Goal: Transaction & Acquisition: Purchase product/service

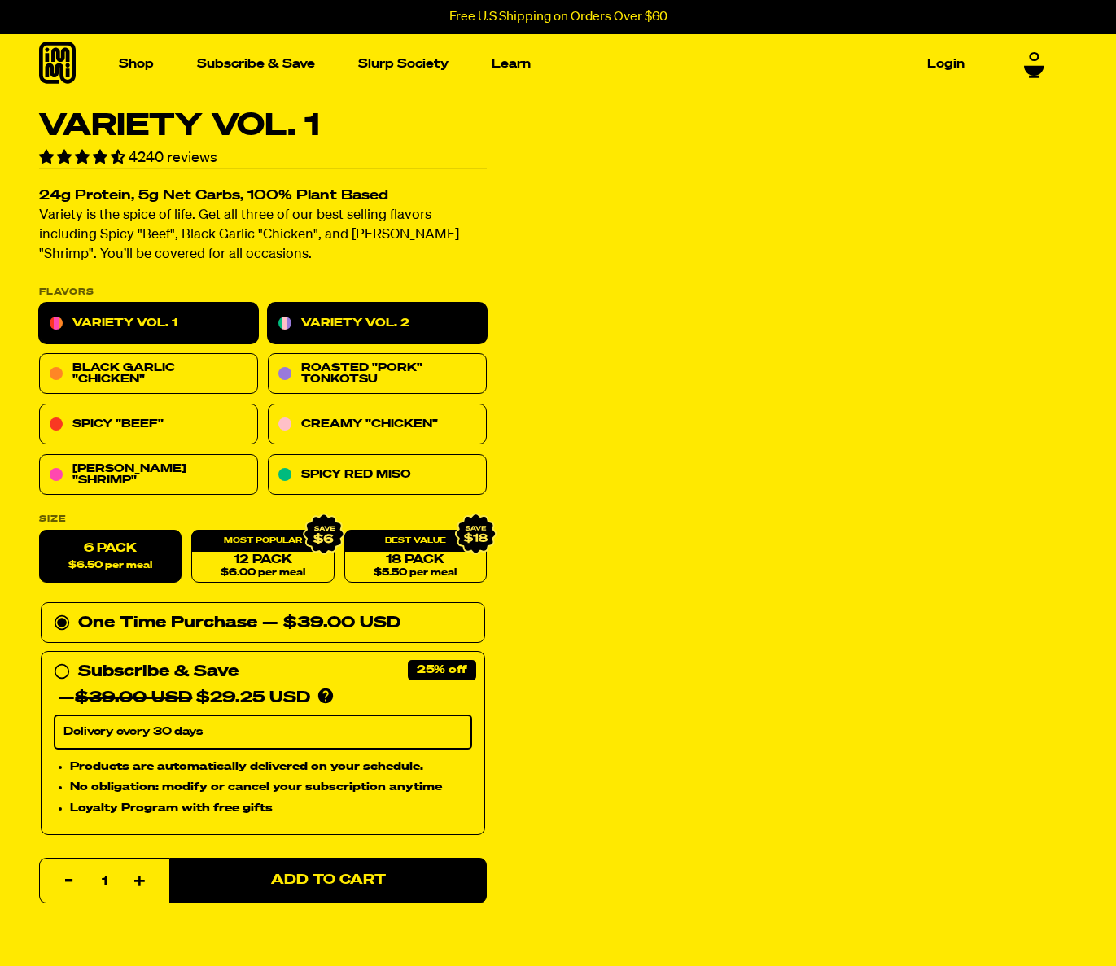
click at [348, 318] on link "Variety Vol. 2" at bounding box center [377, 324] width 219 height 41
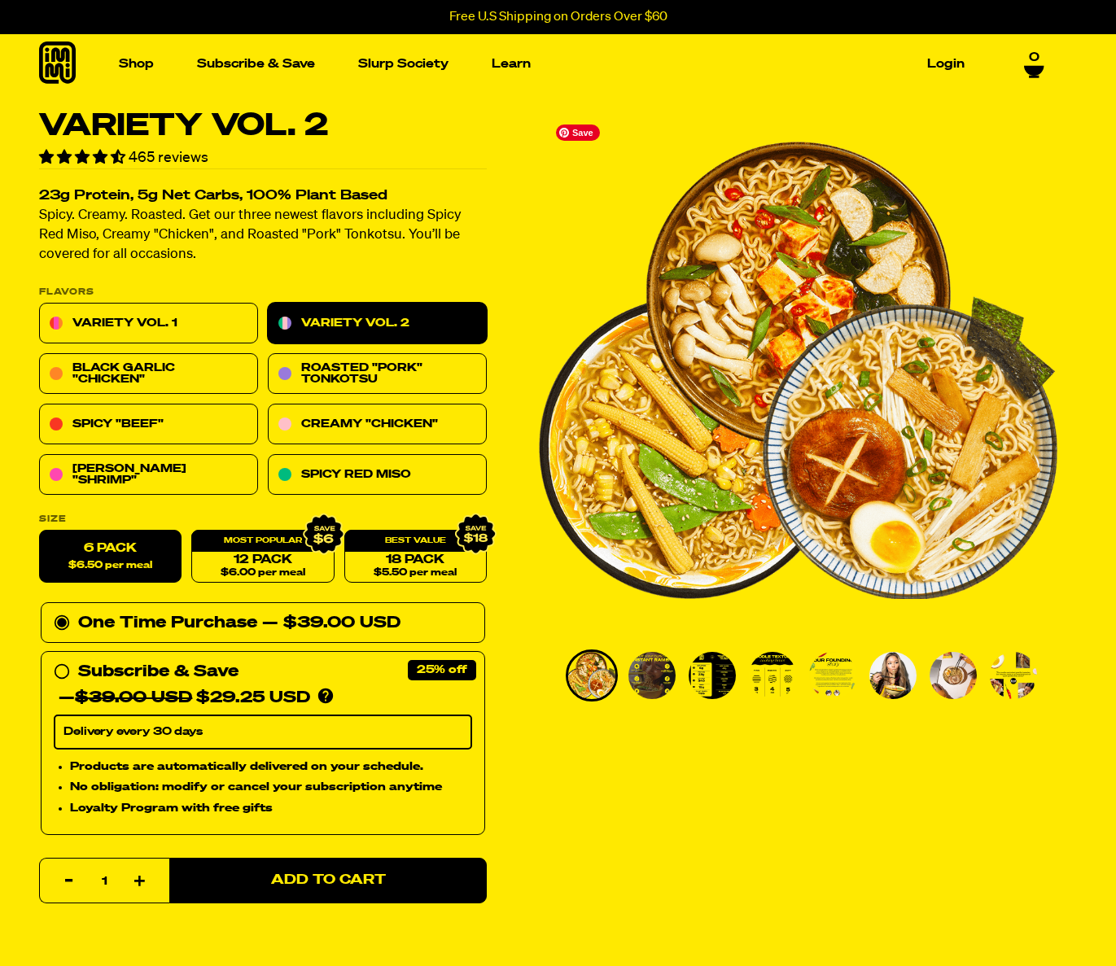
scroll to position [3, 0]
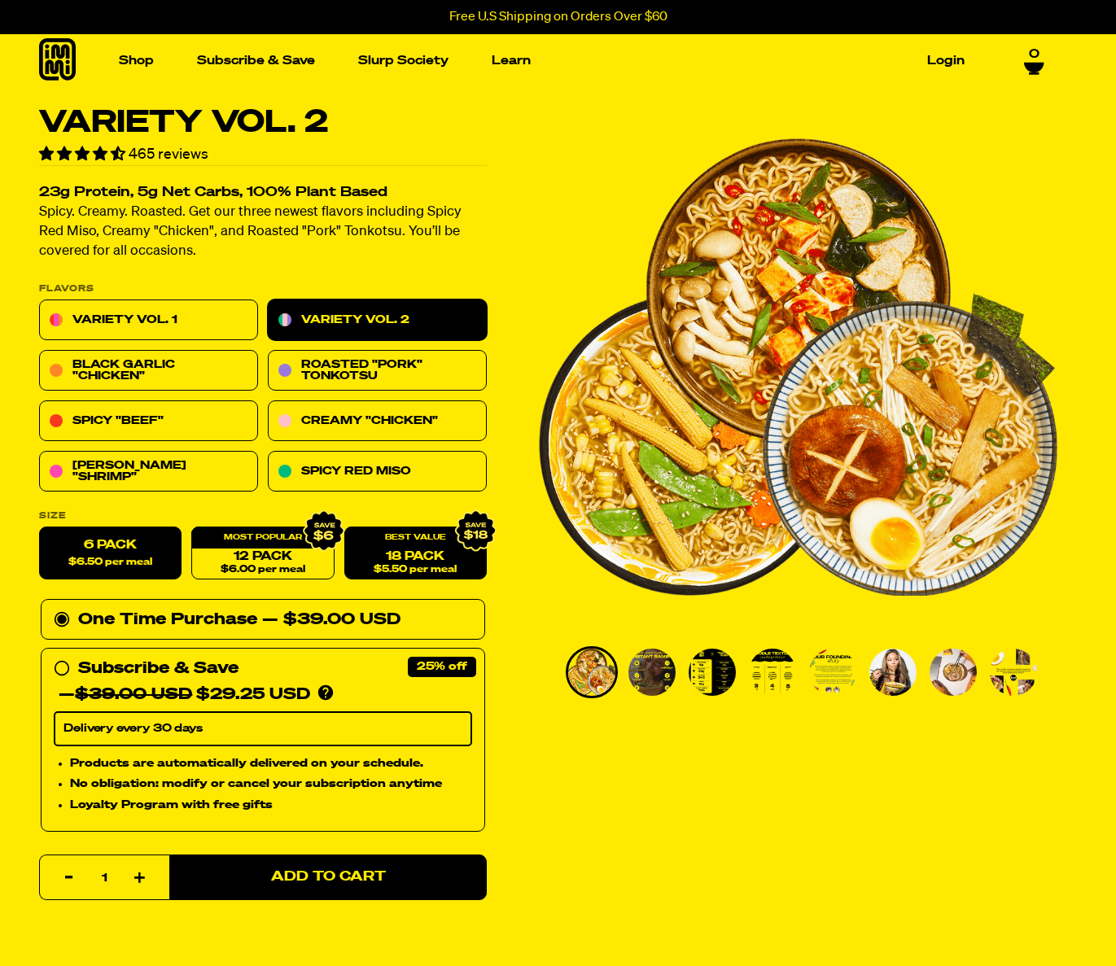
click at [375, 549] on link "18 Pack $5.50 per meal" at bounding box center [415, 553] width 142 height 53
radio input "false"
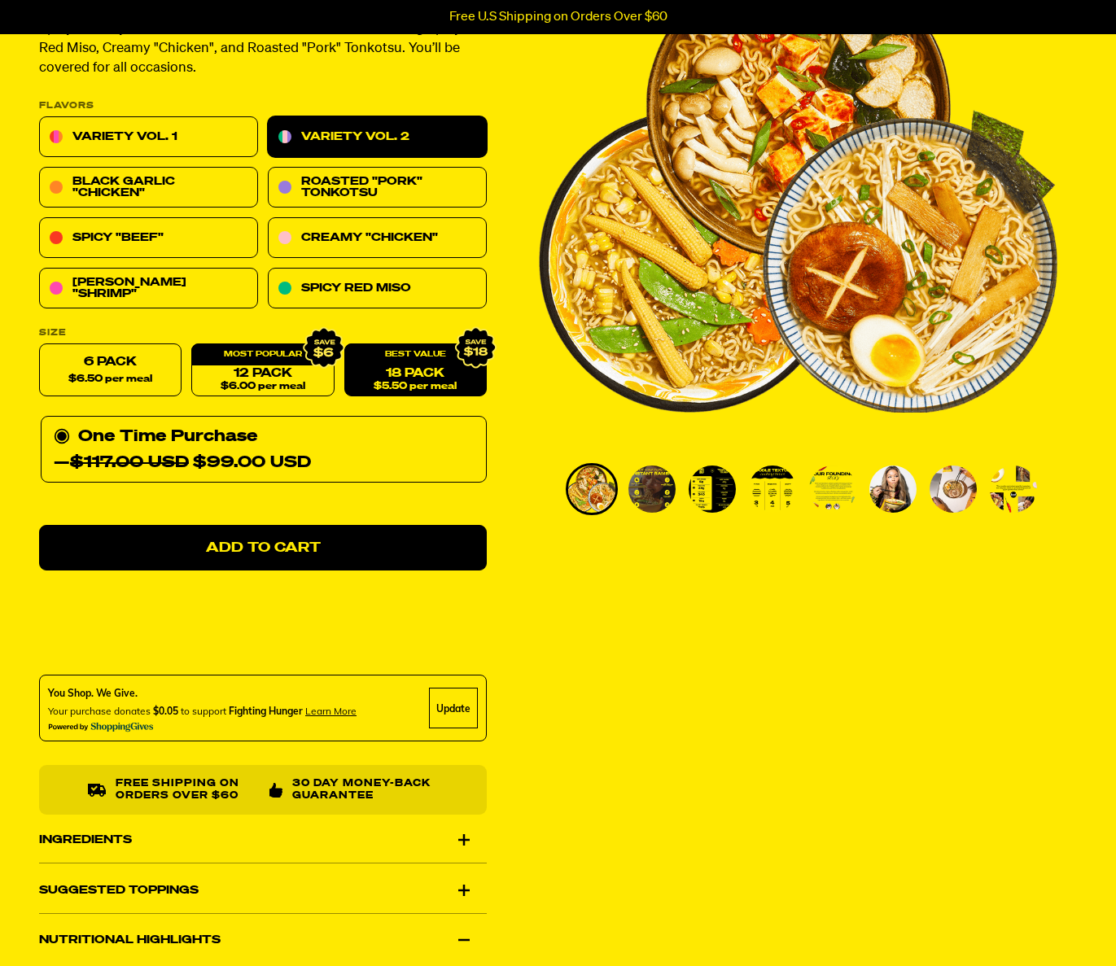
scroll to position [244, 0]
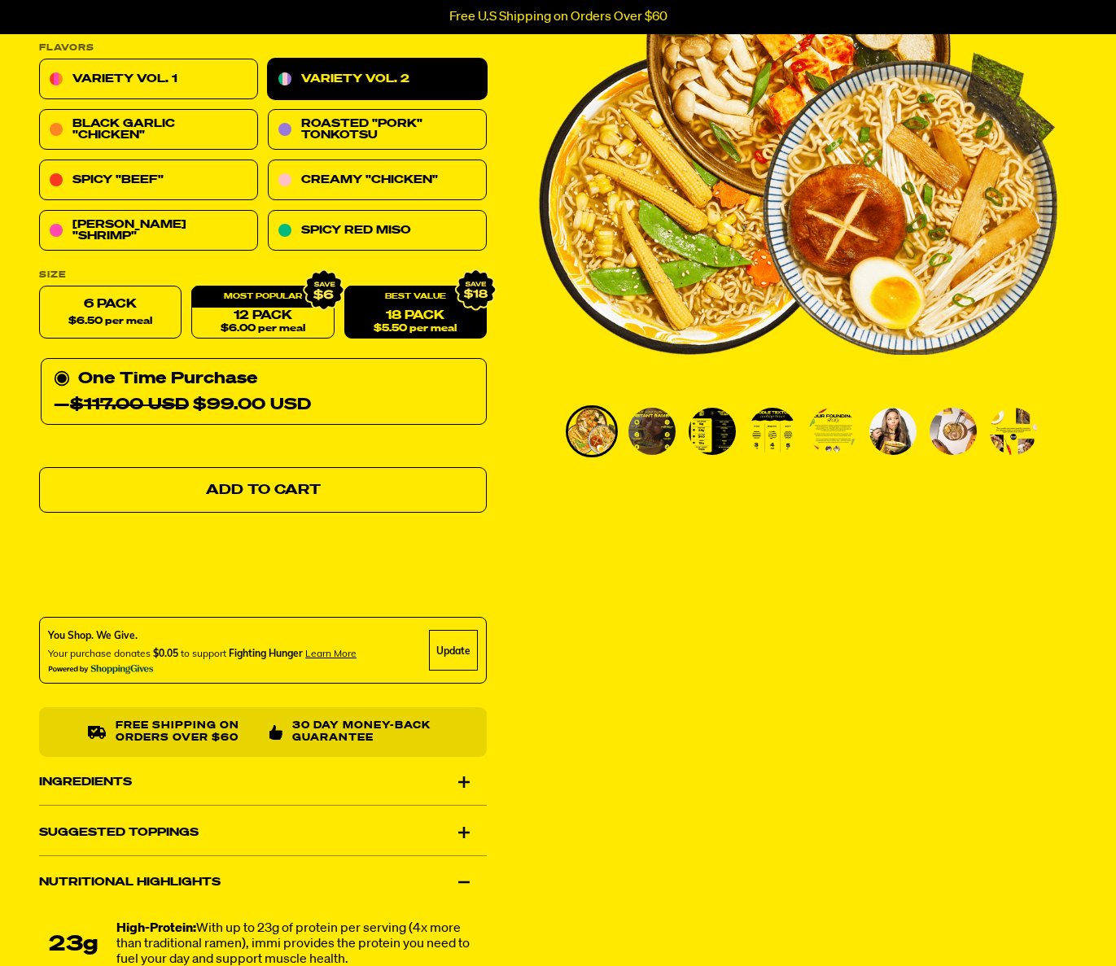
click at [335, 498] on link "Add to Cart" at bounding box center [263, 491] width 448 height 46
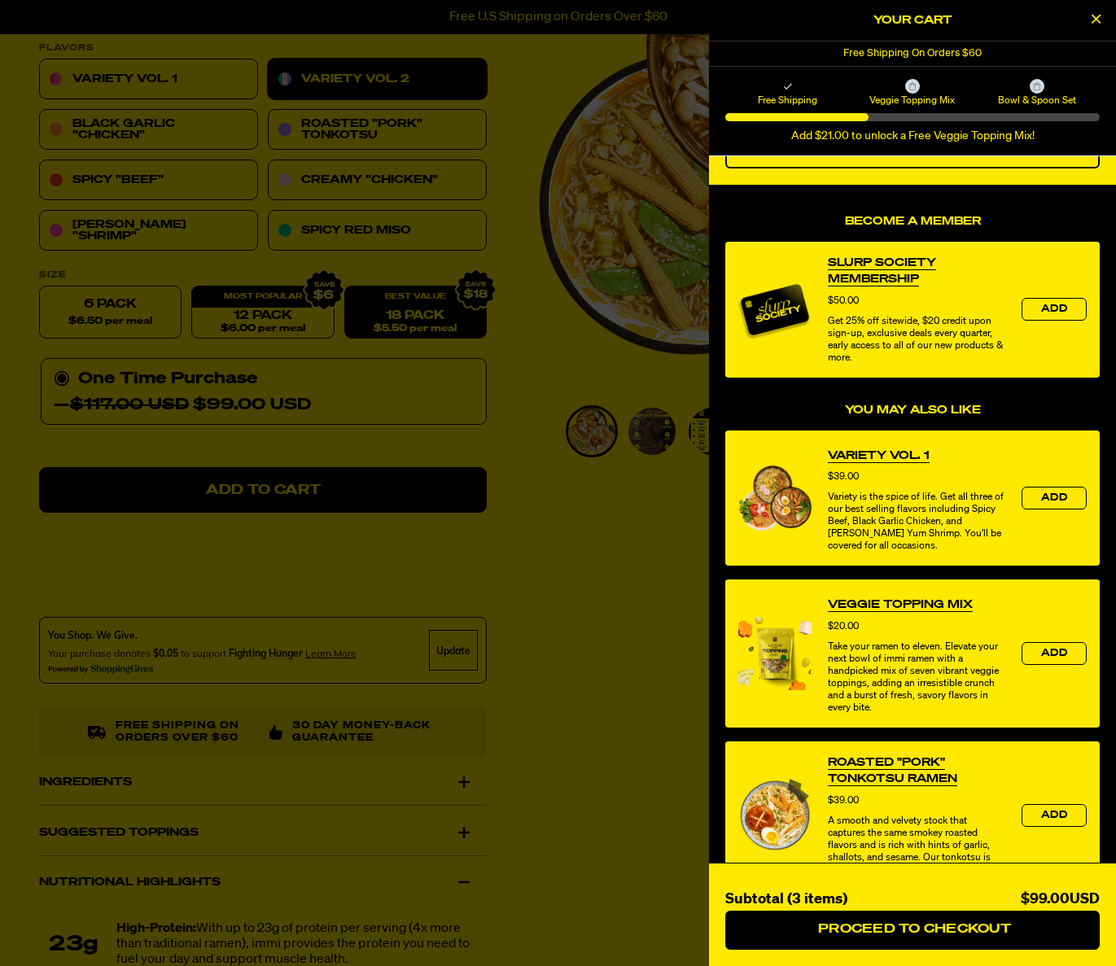
scroll to position [0, 0]
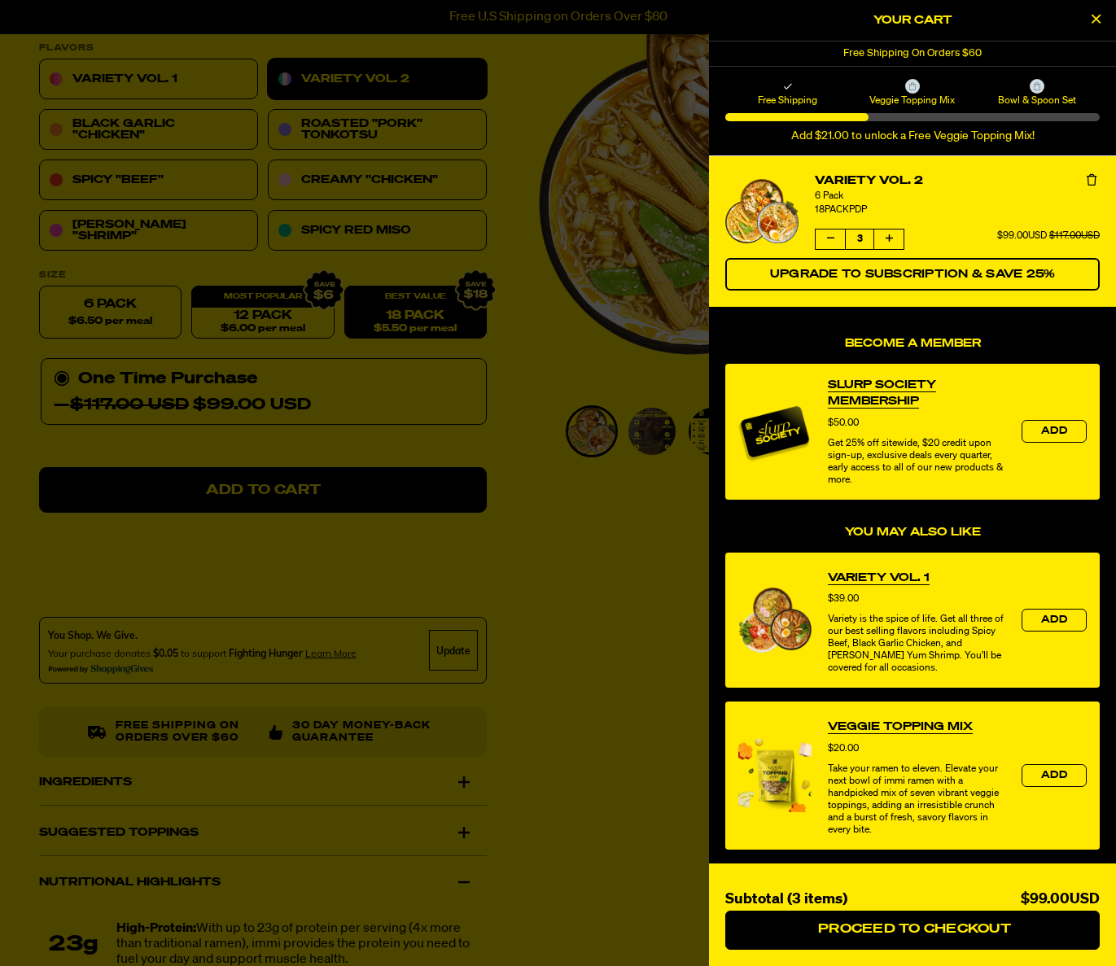
click at [836, 235] on button "Decrease quantity of Variety Vol. 2" at bounding box center [829, 240] width 29 height 20
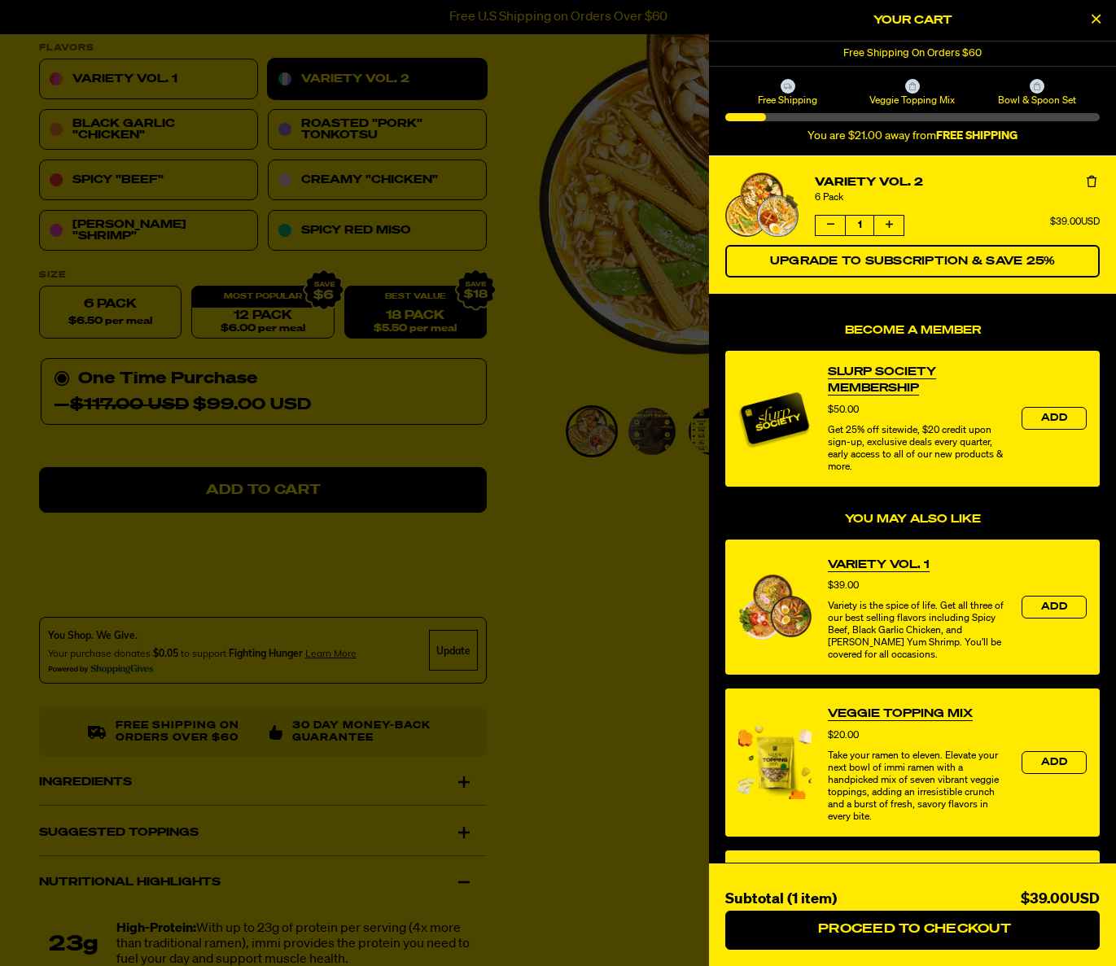
click at [889, 225] on icon "Increase quantity of Variety Vol. 2" at bounding box center [888, 225] width 7 height 10
click at [889, 225] on icon "Increase quantity of Variety Vol. 2" at bounding box center [888, 224] width 13 height 13
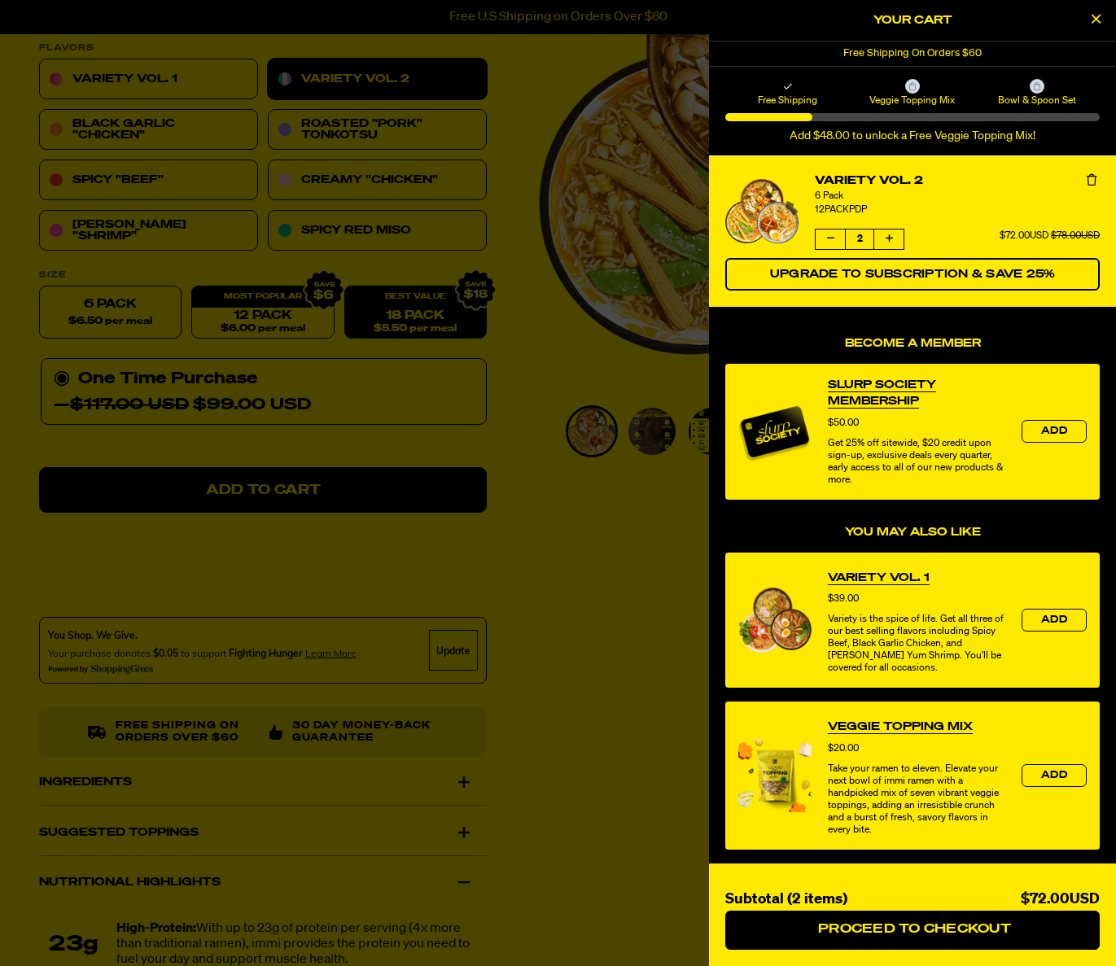
click at [897, 239] on button "Increase quantity of Variety Vol. 2" at bounding box center [888, 240] width 29 height 20
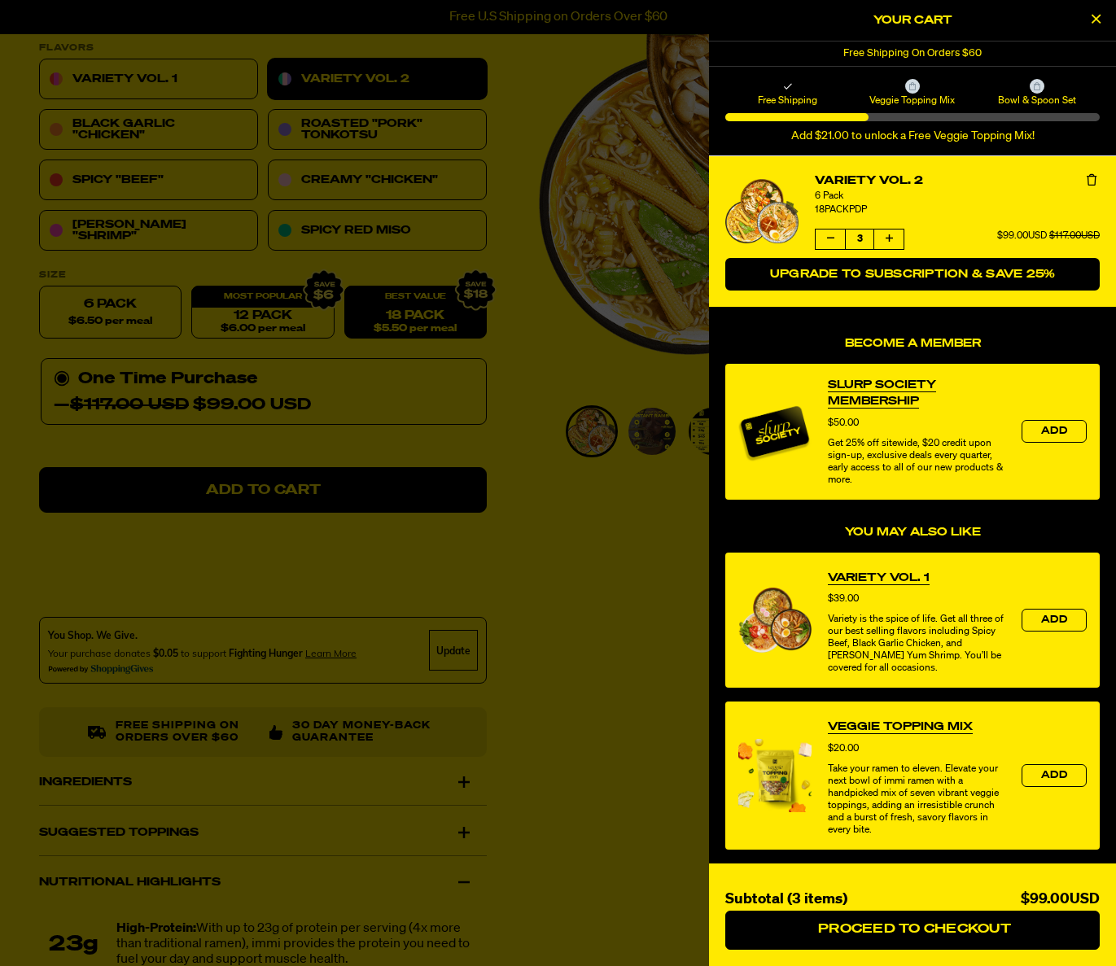
click at [894, 277] on span "Upgrade to Subscription & Save 25%" at bounding box center [913, 274] width 286 height 11
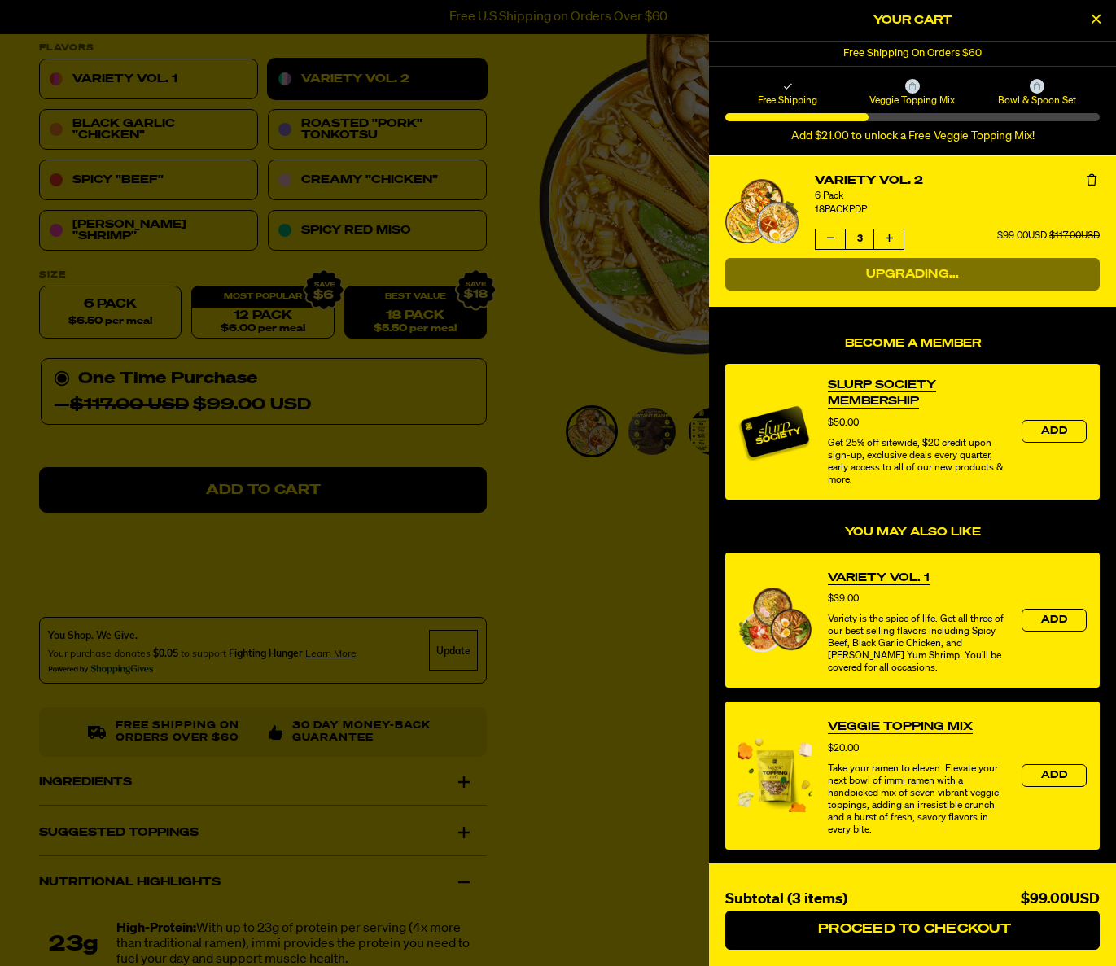
select select "Every 30 Days"
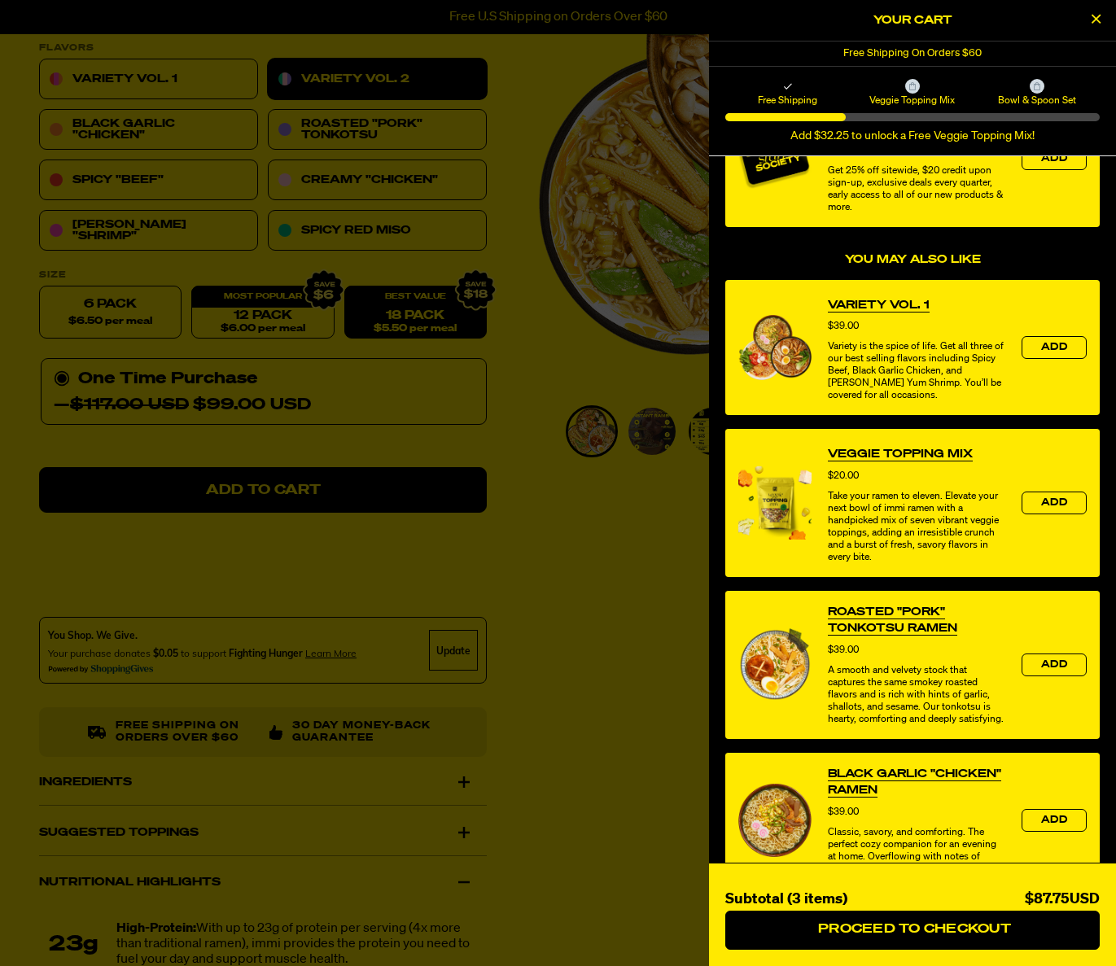
scroll to position [322, 0]
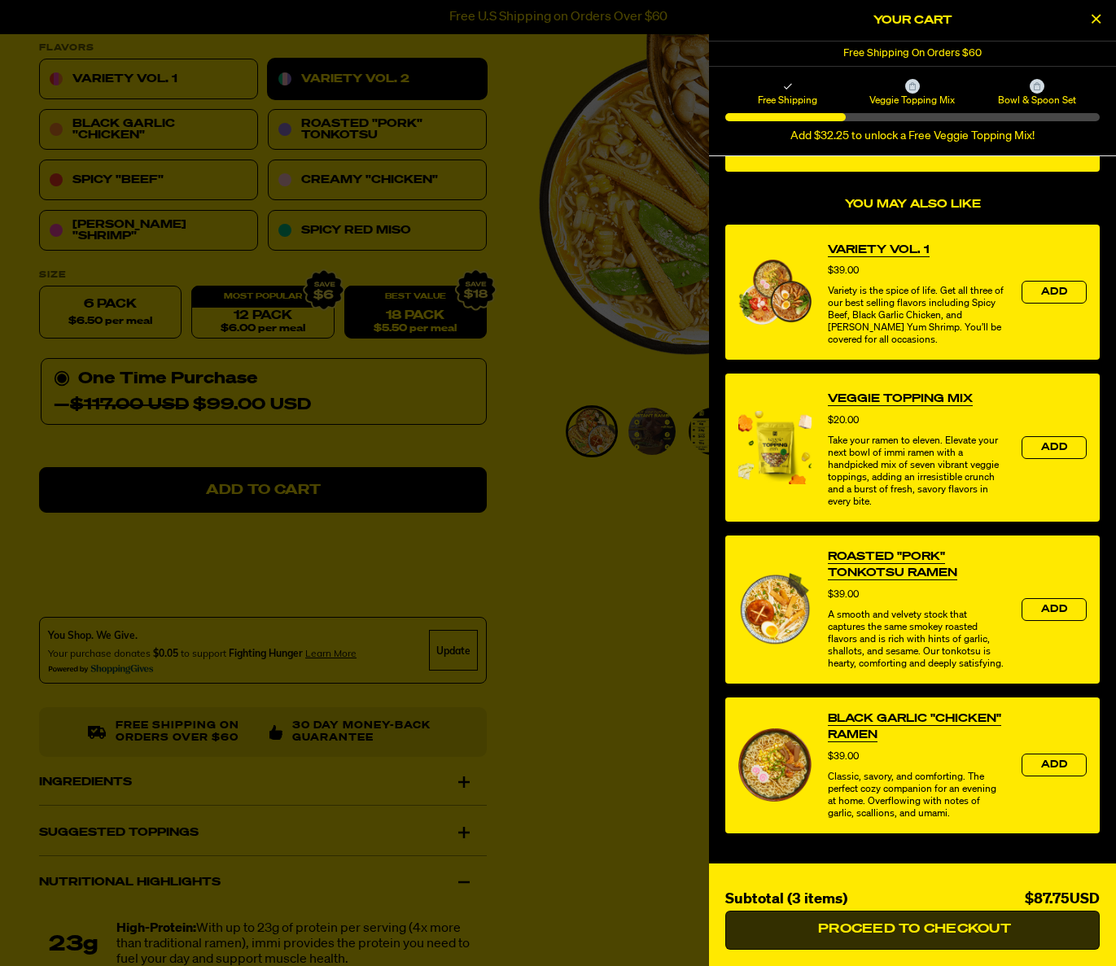
click at [918, 933] on span "Proceed to Checkout" at bounding box center [912, 929] width 197 height 13
